Goal: Task Accomplishment & Management: Manage account settings

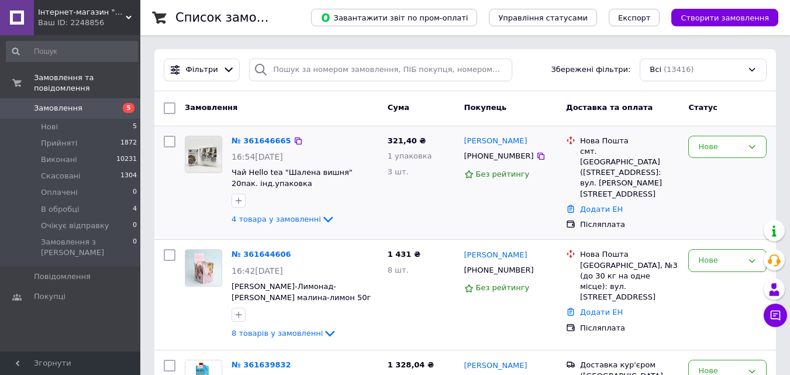
click at [170, 141] on input "checkbox" at bounding box center [170, 142] width 12 height 12
checkbox input "true"
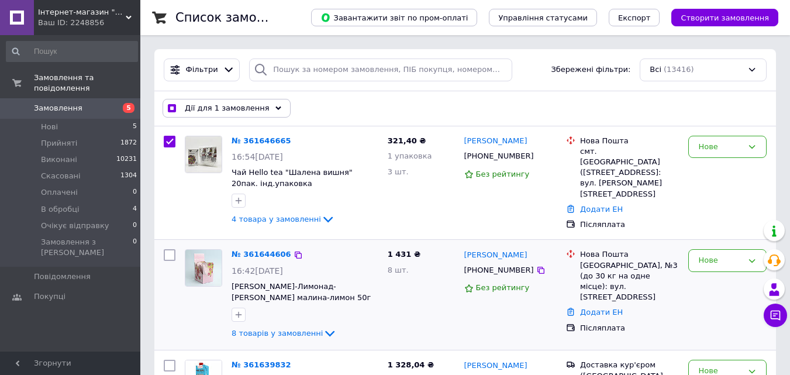
click at [171, 254] on input "checkbox" at bounding box center [170, 255] width 12 height 12
checkbox input "true"
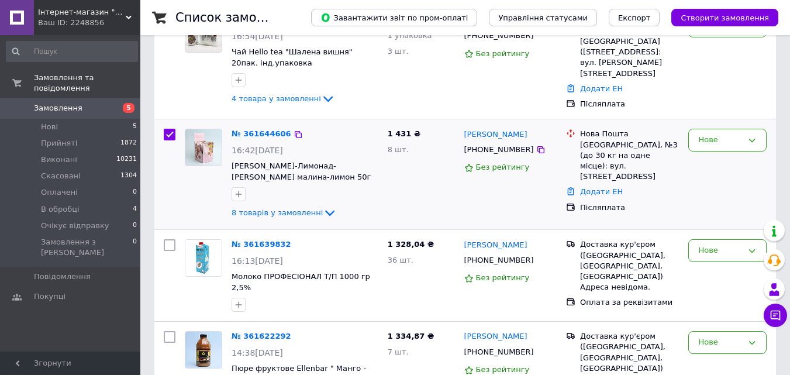
scroll to position [175, 0]
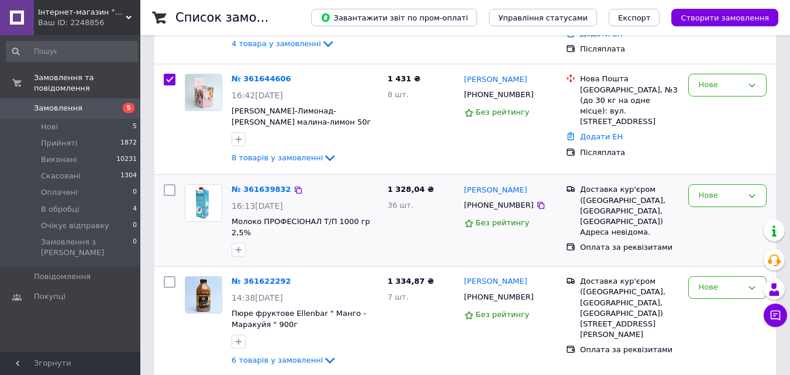
drag, startPoint x: 167, startPoint y: 188, endPoint x: 170, endPoint y: 223, distance: 34.7
click at [167, 188] on input "checkbox" at bounding box center [170, 190] width 12 height 12
checkbox input "true"
click at [167, 276] on input "checkbox" at bounding box center [170, 282] width 12 height 12
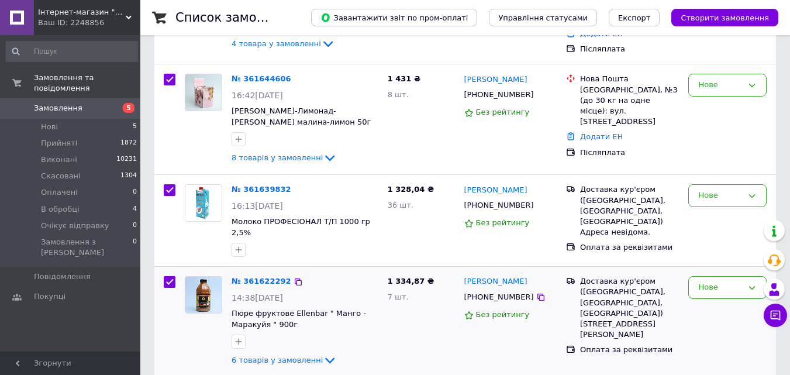
checkbox input "true"
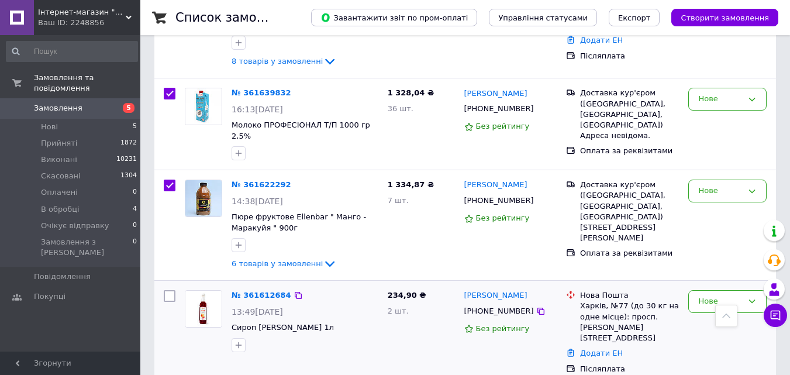
scroll to position [292, 0]
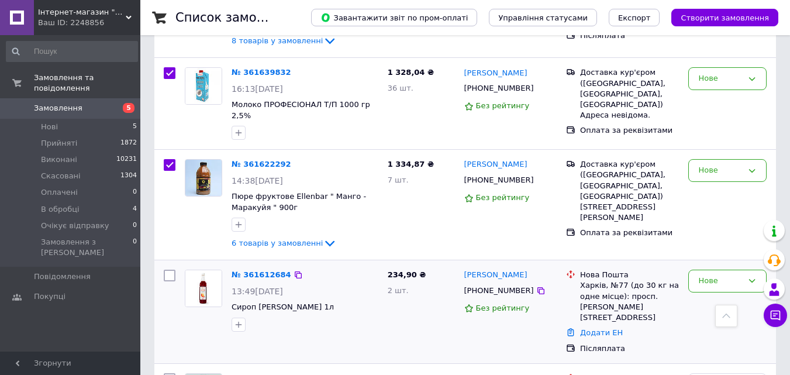
click at [164, 270] on input "checkbox" at bounding box center [170, 276] width 12 height 12
checkbox input "true"
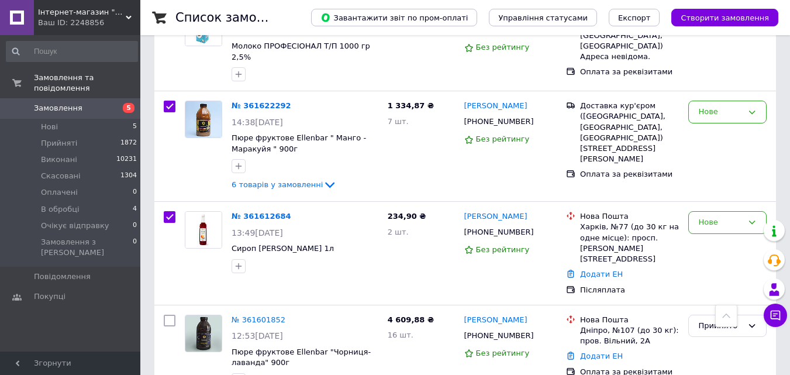
scroll to position [0, 0]
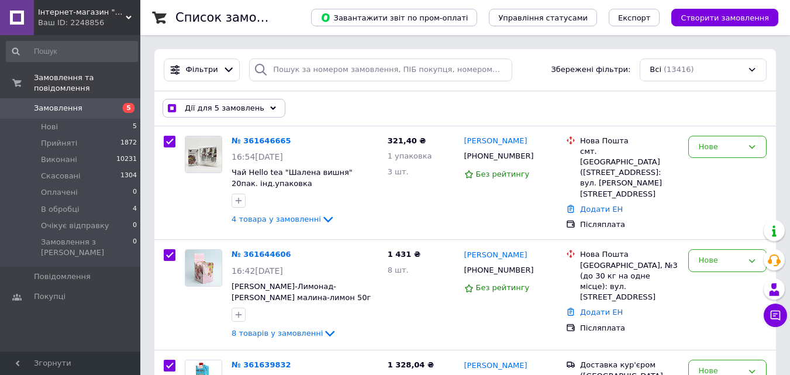
click at [246, 113] on span "Дії для 5 замовлень" at bounding box center [225, 108] width 80 height 11
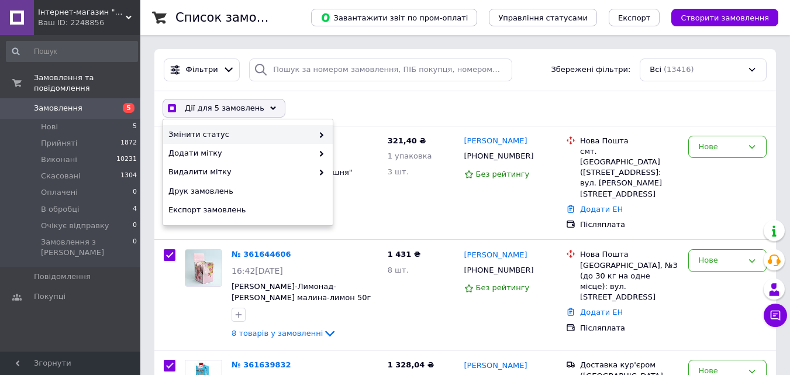
click at [232, 142] on div "Змінити статус" at bounding box center [248, 134] width 170 height 19
checkbox input "true"
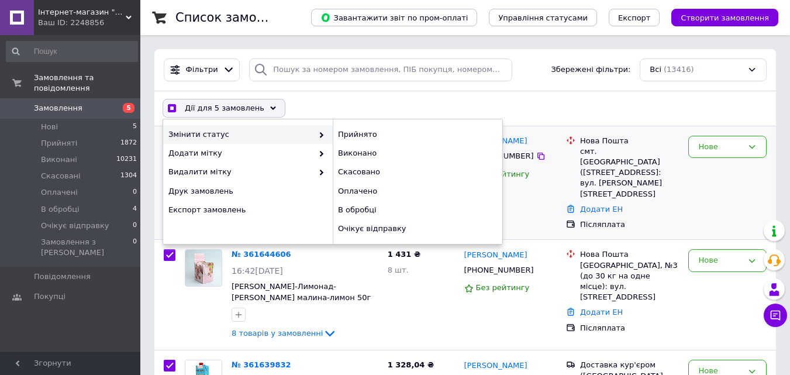
drag, startPoint x: 347, startPoint y: 139, endPoint x: 330, endPoint y: 178, distance: 43.0
click at [347, 139] on div "Прийнято" at bounding box center [418, 134] width 170 height 19
checkbox input "false"
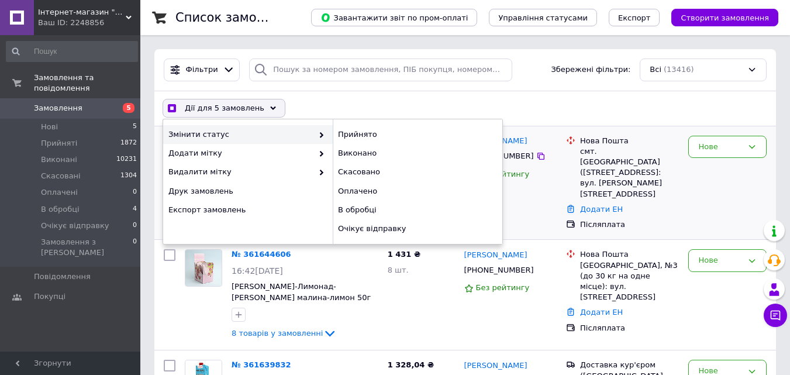
checkbox input "false"
